Goal: Information Seeking & Learning: Learn about a topic

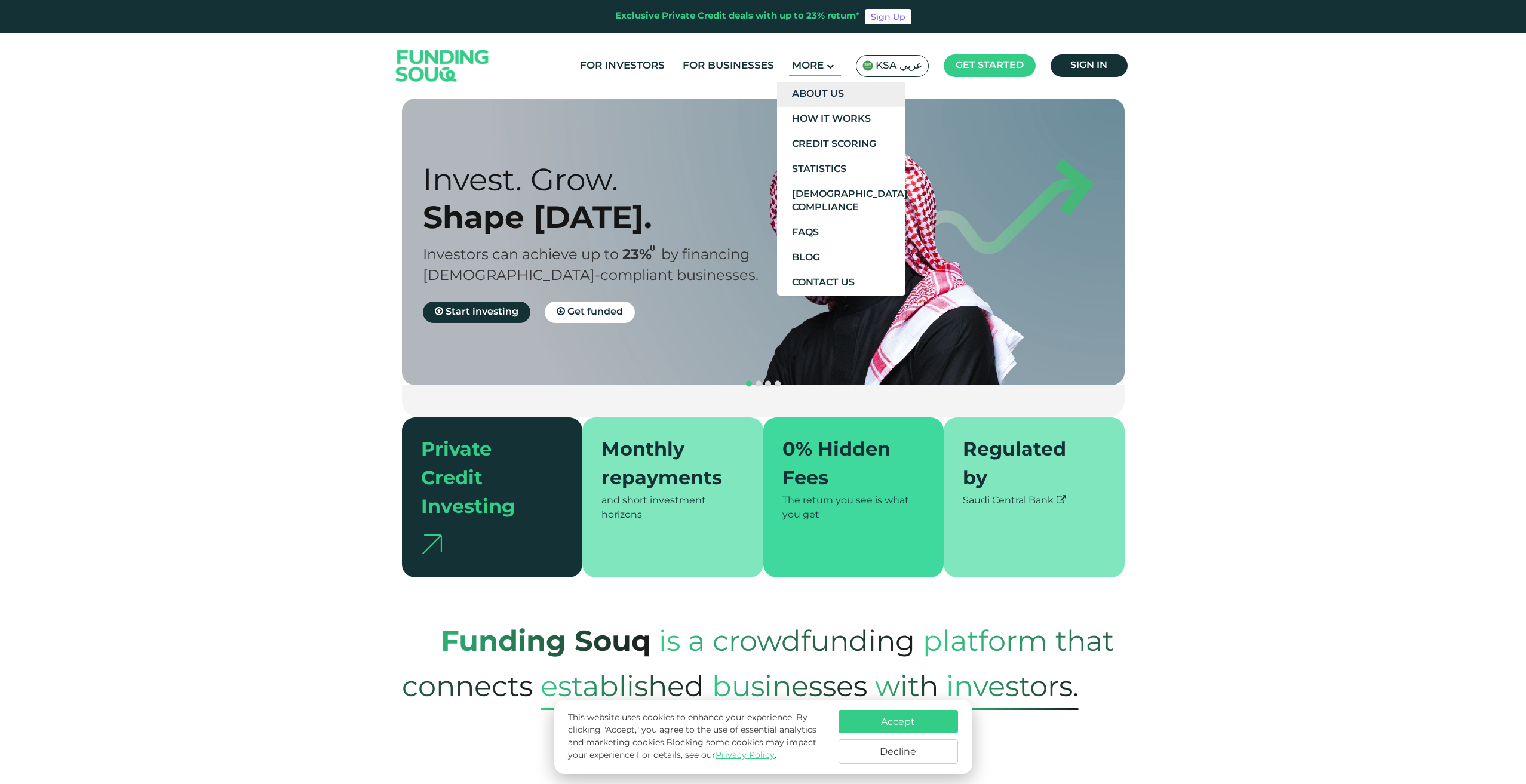
click at [819, 88] on link "About Us" at bounding box center [841, 95] width 129 height 25
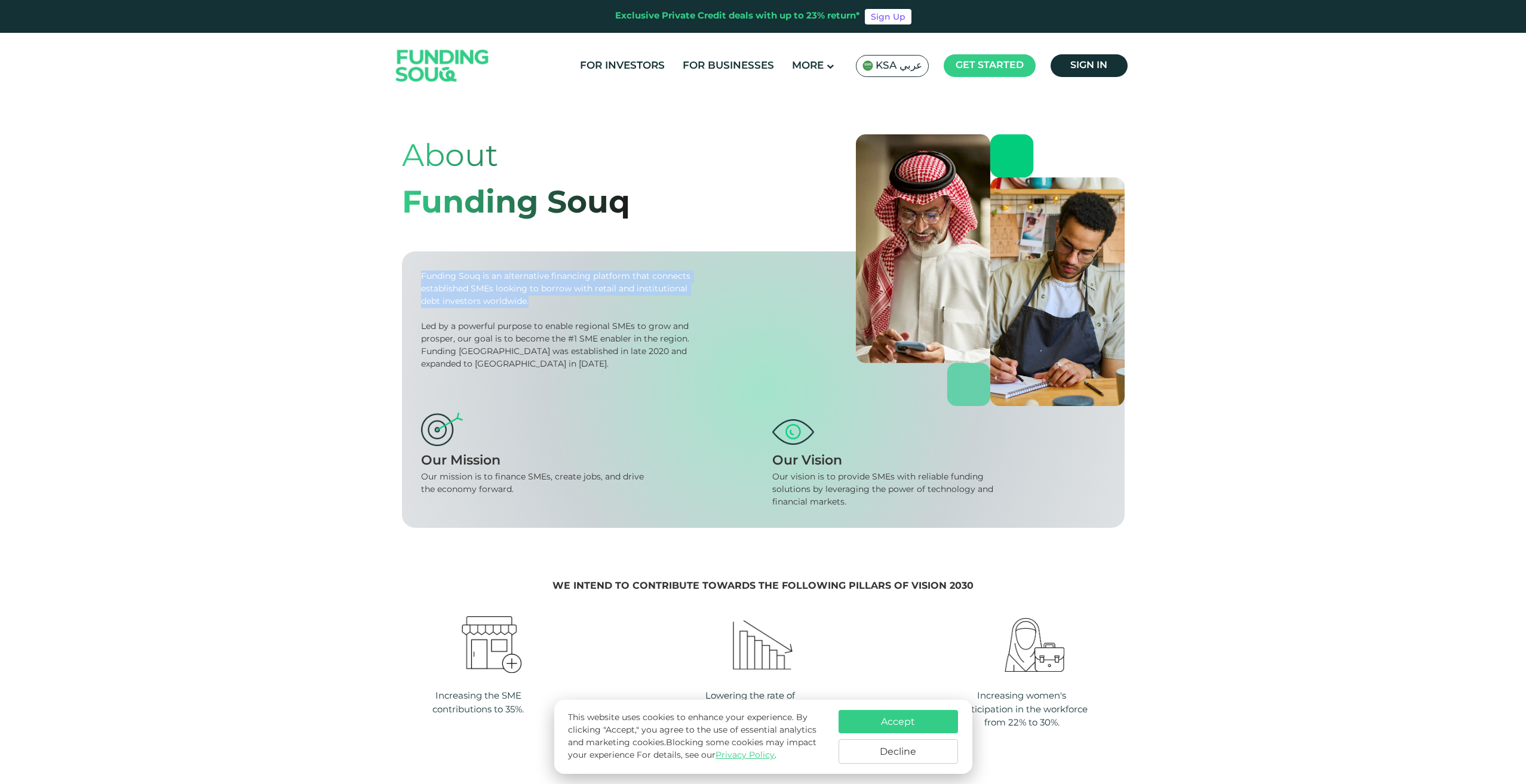
drag, startPoint x: 0, startPoint y: 0, endPoint x: 549, endPoint y: 295, distance: 623.2
click at [549, 295] on div "Funding Souq is an alternative financing platform that connects established SME…" at bounding box center [763, 390] width 723 height 277
copy div "Funding Souq is an alternative financing platform that connects established SME…"
drag, startPoint x: 543, startPoint y: 368, endPoint x: 437, endPoint y: 365, distance: 106.0
click at [419, 365] on div "Funding Souq is an alternative financing platform that connects established SME…" at bounding box center [763, 390] width 723 height 277
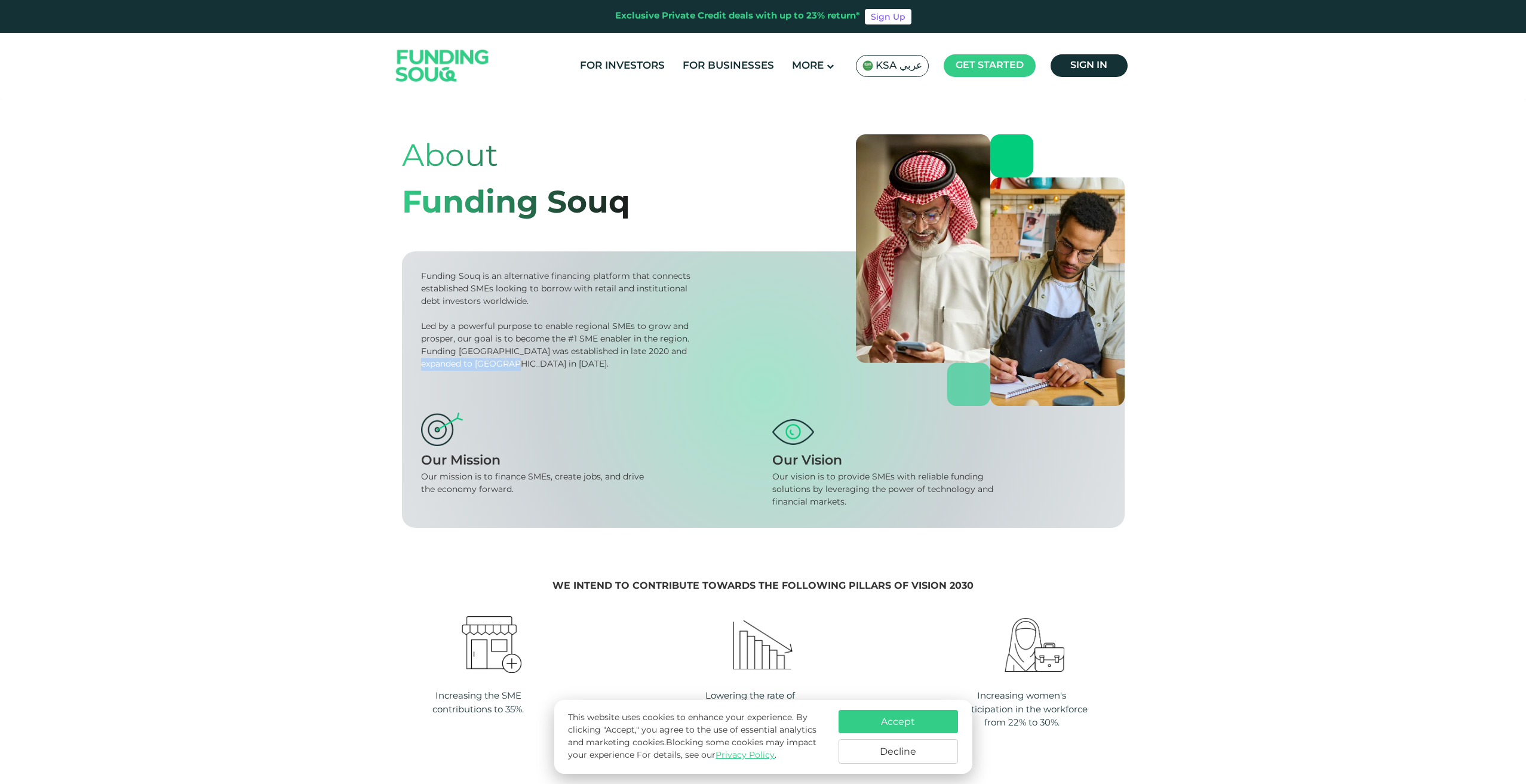
click at [542, 359] on div "Led by a powerful purpose to enable regional SMEs to grow and prosper, our goal…" at bounding box center [558, 345] width 274 height 50
click at [500, 351] on div "Led by a powerful purpose to enable regional SMEs to grow and prosper, our goal…" at bounding box center [558, 345] width 274 height 50
copy div "established in late 2020 and expanded to Saudi Arabia in 2021."
